Goal: Task Accomplishment & Management: Use online tool/utility

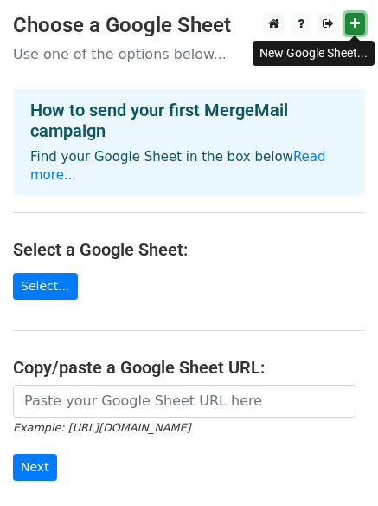
click at [361, 22] on link at bounding box center [356, 24] width 20 height 22
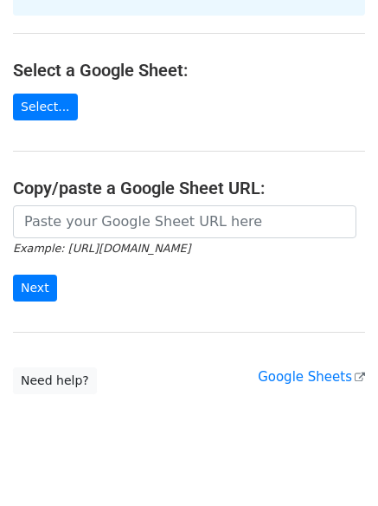
scroll to position [188, 0]
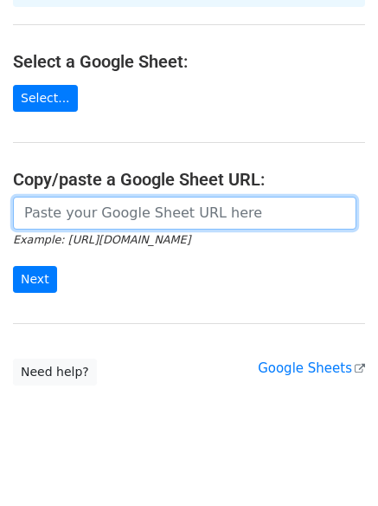
click at [148, 199] on input "url" at bounding box center [185, 213] width 344 height 33
paste input "https://docs.google.com/spreadsheets/d/16jquaR5EevYdvH5sSh7fbcF-8LgL81CdGYo8bBL…"
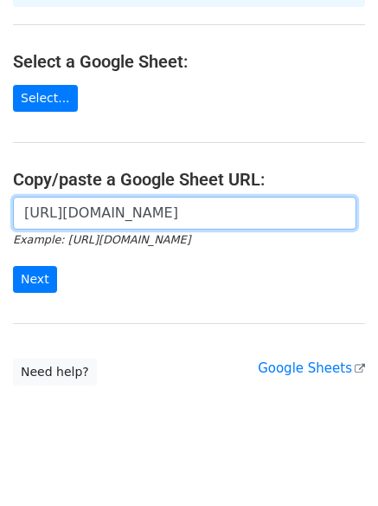
scroll to position [0, 410]
type input "https://docs.google.com/spreadsheets/d/16jquaR5EevYdvH5sSh7fbcF-8LgL81CdGYo8bBL…"
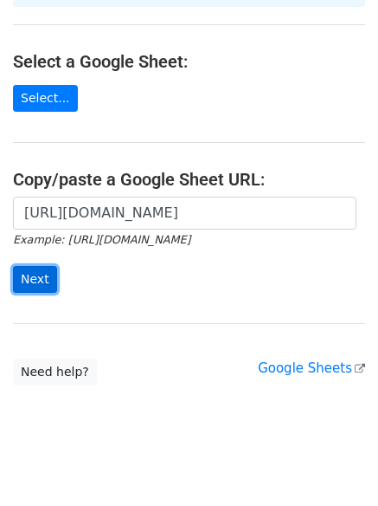
scroll to position [0, 0]
click at [24, 266] on input "Next" at bounding box center [35, 279] width 44 height 27
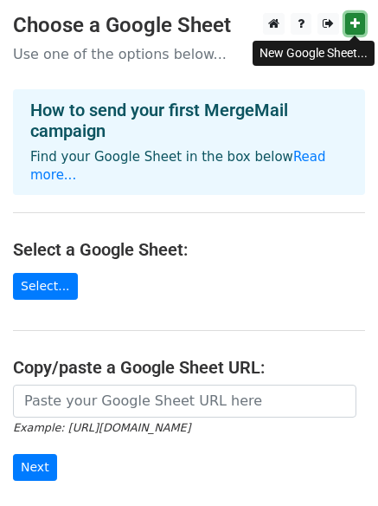
click at [354, 20] on icon at bounding box center [356, 23] width 10 height 12
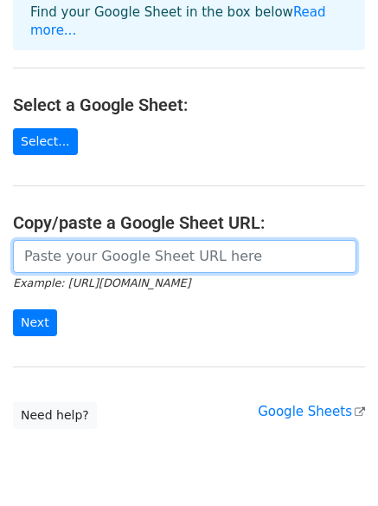
click at [125, 240] on input "url" at bounding box center [185, 256] width 344 height 33
paste input "https://docs.google.com/spreadsheets/d/1JLmaJzSq7OrDlPBtuRFicULv7sKFCw457X9MNOW…"
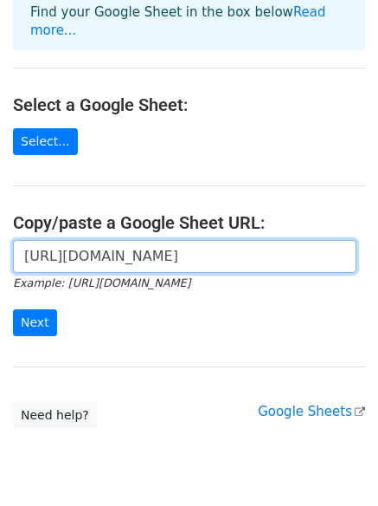
scroll to position [0, 380]
type input "https://docs.google.com/spreadsheets/d/1JLmaJzSq7OrDlPBtuRFicULv7sKFCw457X9MNOW…"
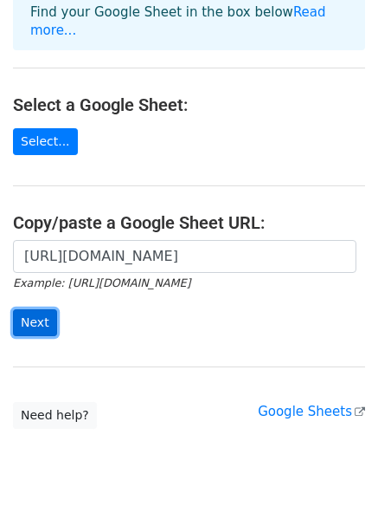
scroll to position [0, 0]
click at [29, 309] on input "Next" at bounding box center [35, 322] width 44 height 27
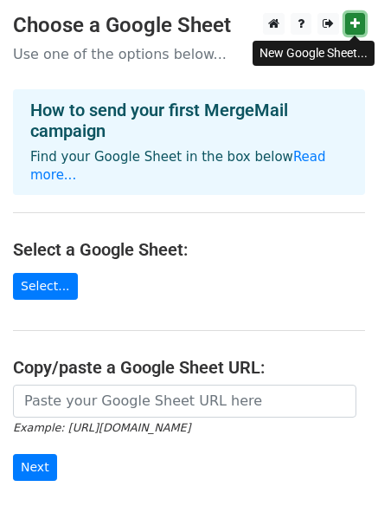
click at [352, 23] on icon at bounding box center [356, 23] width 10 height 12
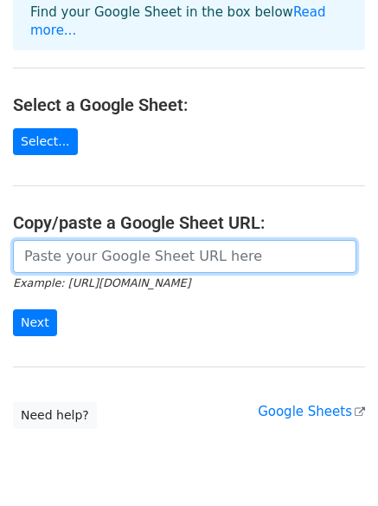
click at [87, 242] on input "url" at bounding box center [185, 256] width 344 height 33
paste input "[URL][DOMAIN_NAME]"
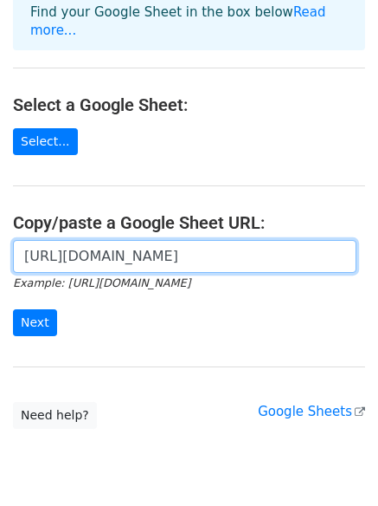
scroll to position [0, 395]
type input "https://docs.google.com/spreadsheets/d/1LggZRtYUtvnMYb9QCwtKmQWobxtVxtpWcH5LP6Z…"
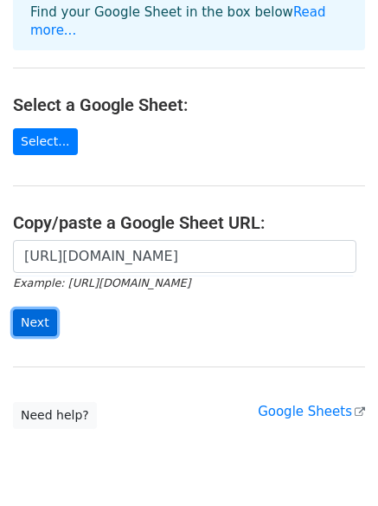
scroll to position [0, 0]
click at [30, 309] on input "Next" at bounding box center [35, 322] width 44 height 27
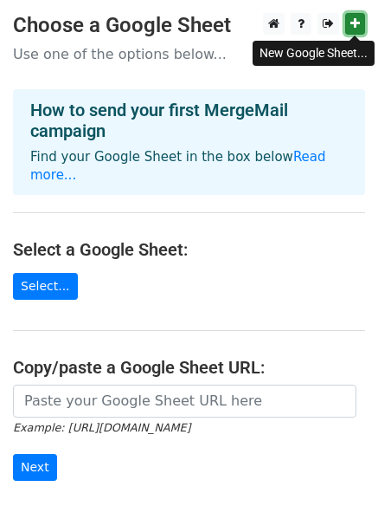
click at [354, 17] on link at bounding box center [356, 24] width 20 height 22
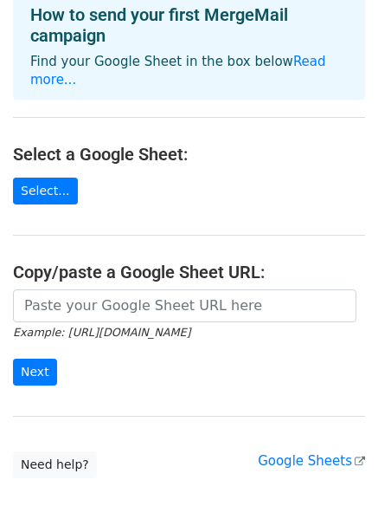
scroll to position [145, 0]
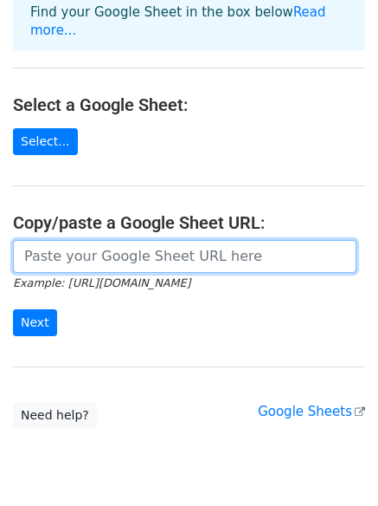
click at [117, 242] on input "url" at bounding box center [185, 256] width 344 height 33
paste input "https://docs.google.com/spreadsheets/d/1pw7fsIlixFUuEpkBiJTQYF__CS3uoxiyuNAxasJ…"
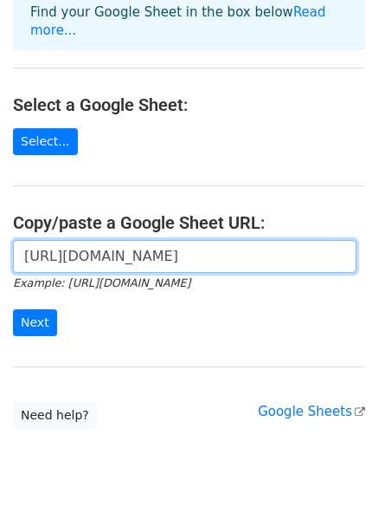
scroll to position [0, 351]
type input "https://docs.google.com/spreadsheets/d/1pw7fsIlixFUuEpkBiJTQYF__CS3uoxiyuNAxasJ…"
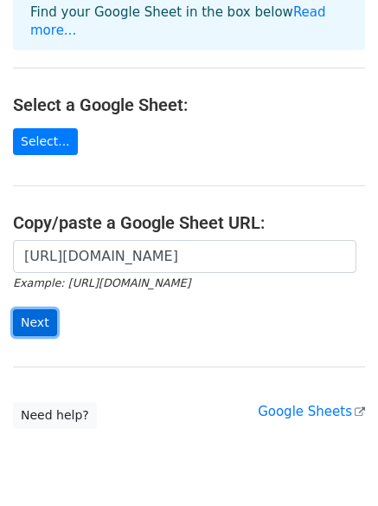
scroll to position [0, 0]
click at [44, 309] on input "Next" at bounding box center [35, 322] width 44 height 27
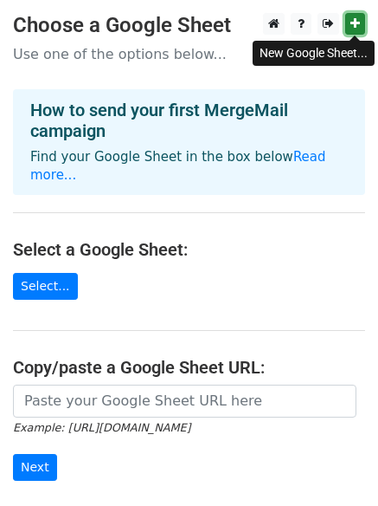
click at [358, 19] on icon at bounding box center [356, 23] width 10 height 12
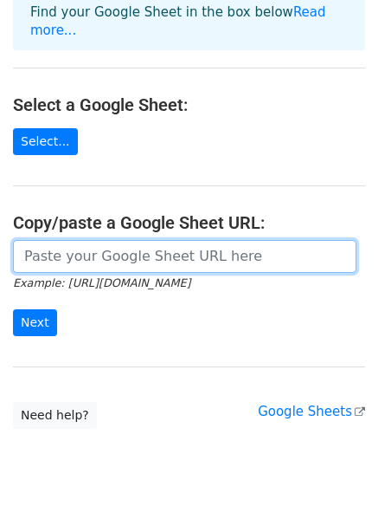
click at [115, 240] on input "url" at bounding box center [185, 256] width 344 height 33
paste input "https://docs.google.com/spreadsheets/d/15BaUgykIUKNUERF32ZlFXCIVsTOKtBdqGmf6_fY…"
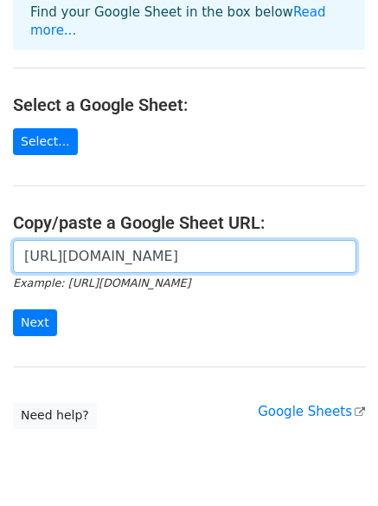
scroll to position [0, 378]
type input "https://docs.google.com/spreadsheets/d/15BaUgykIUKNUERF32ZlFXCIVsTOKtBdqGmf6_fY…"
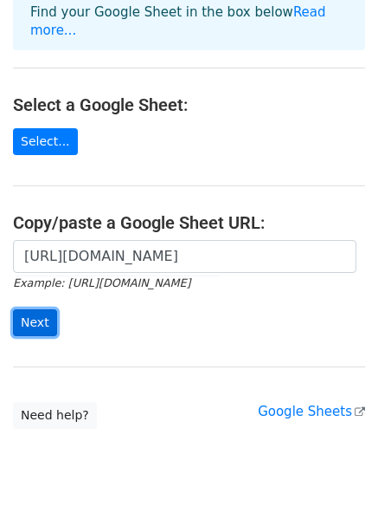
click at [23, 309] on input "Next" at bounding box center [35, 322] width 44 height 27
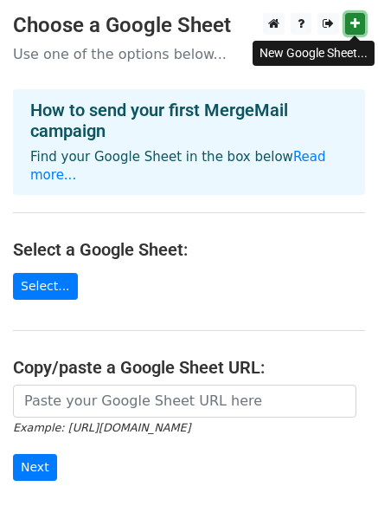
click at [352, 28] on icon at bounding box center [356, 23] width 10 height 12
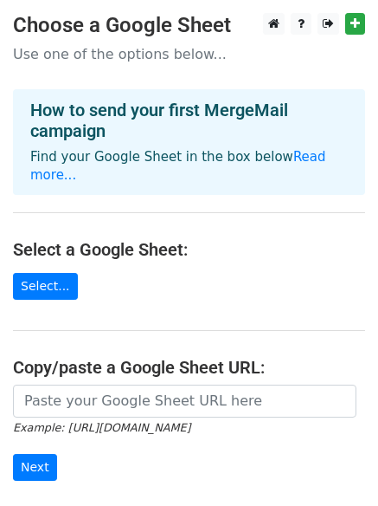
scroll to position [145, 0]
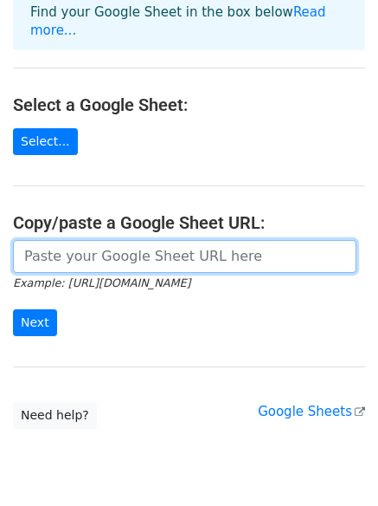
click at [90, 240] on input "url" at bounding box center [185, 256] width 344 height 33
paste input "https://docs.google.com/spreadsheets/d/1NvJj8H_RVhmuLfEJl7ew_hhHVyIoL81i06pboJT…"
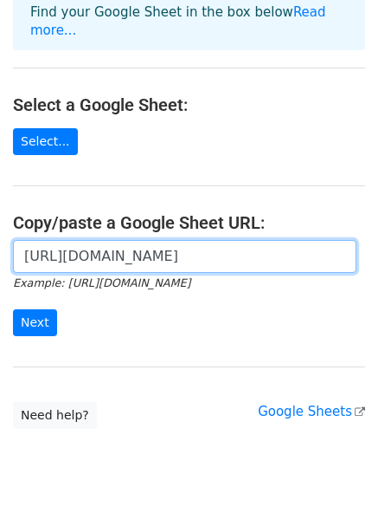
scroll to position [0, 371]
type input "https://docs.google.com/spreadsheets/d/1NvJj8H_RVhmuLfEJl7ew_hhHVyIoL81i06pboJT…"
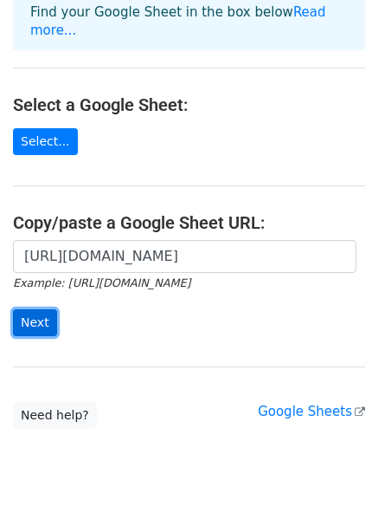
scroll to position [0, 0]
click at [36, 309] on input "Next" at bounding box center [35, 322] width 44 height 27
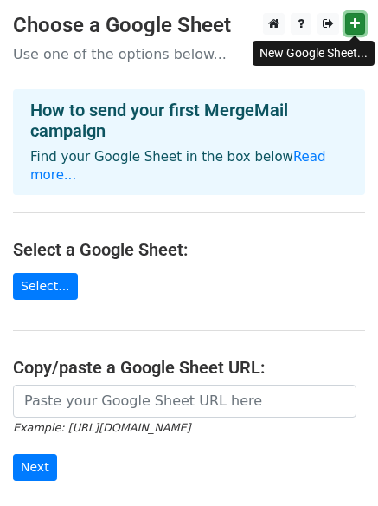
click at [350, 21] on link at bounding box center [356, 24] width 20 height 22
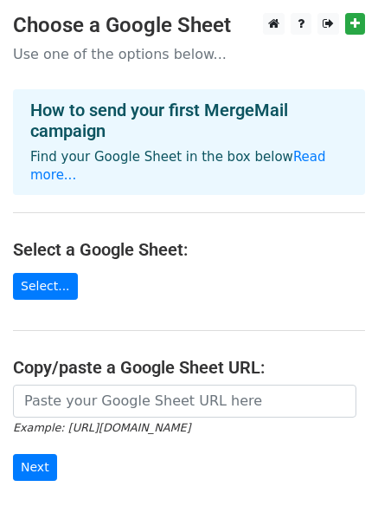
scroll to position [188, 0]
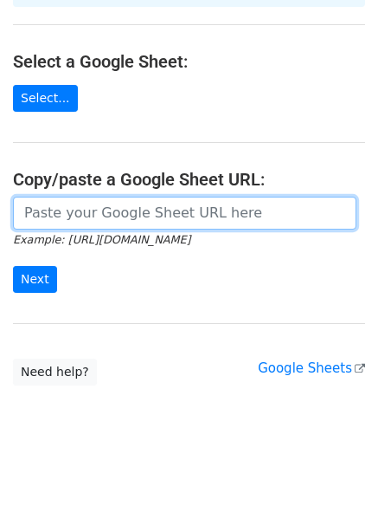
click at [115, 197] on input "url" at bounding box center [185, 213] width 344 height 33
paste input "https://docs.google.com/spreadsheets/d/1_AJAsHoXdXnrG9kxJ7fgKTGel1M1ibj0GX_B1vF…"
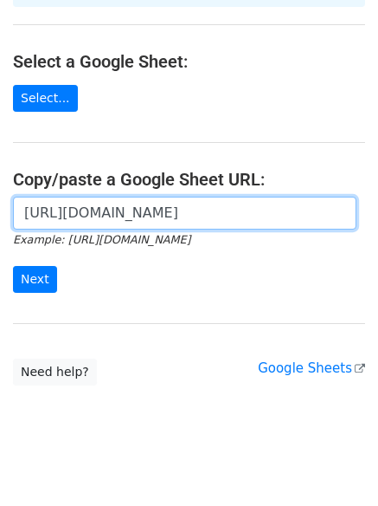
scroll to position [0, 368]
type input "https://docs.google.com/spreadsheets/d/1_AJAsHoXdXnrG9kxJ7fgKTGel1M1ibj0GX_B1vF…"
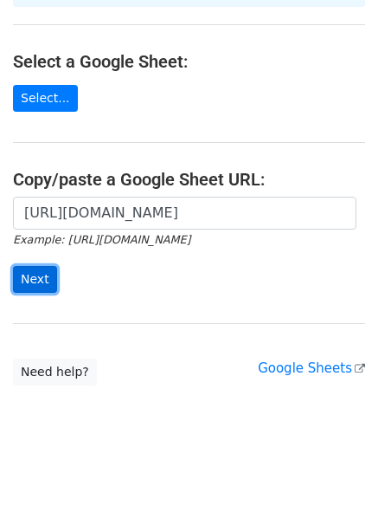
click at [19, 266] on input "Next" at bounding box center [35, 279] width 44 height 27
